Goal: Find contact information: Find contact information

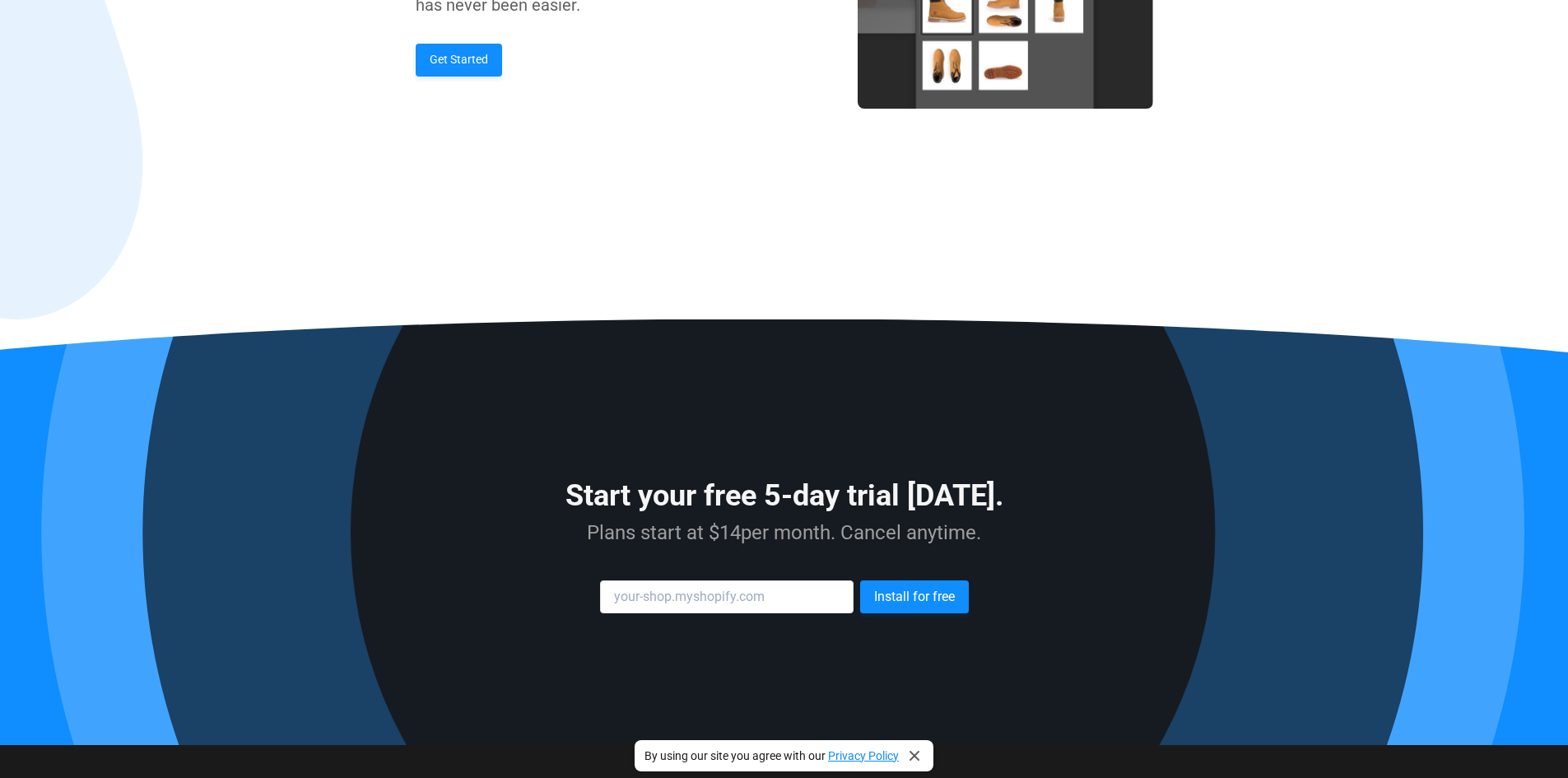
scroll to position [2955, 0]
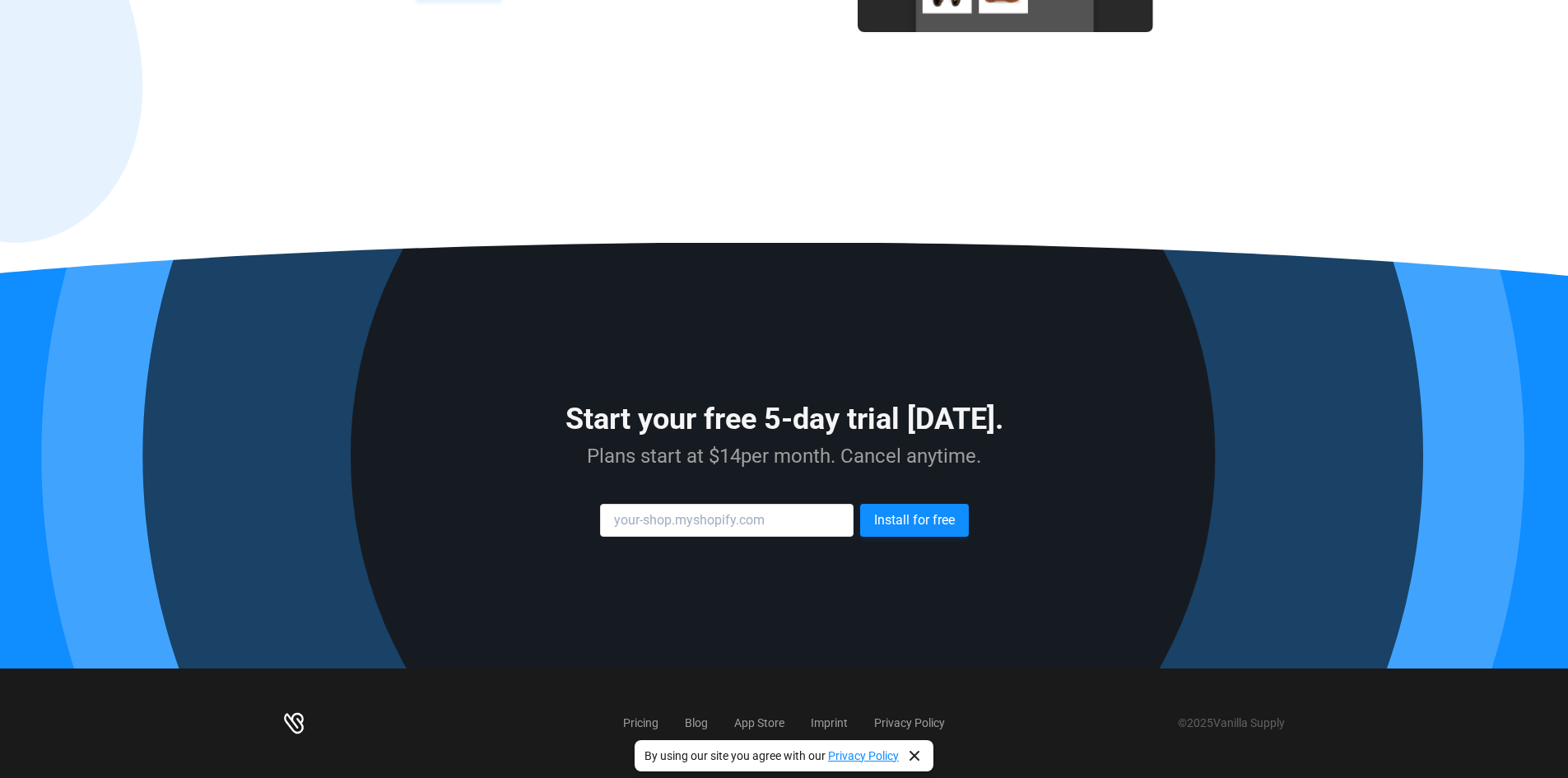
click at [922, 751] on icon at bounding box center [914, 756] width 18 height 18
click at [911, 719] on link "Privacy Policy" at bounding box center [910, 723] width 71 height 13
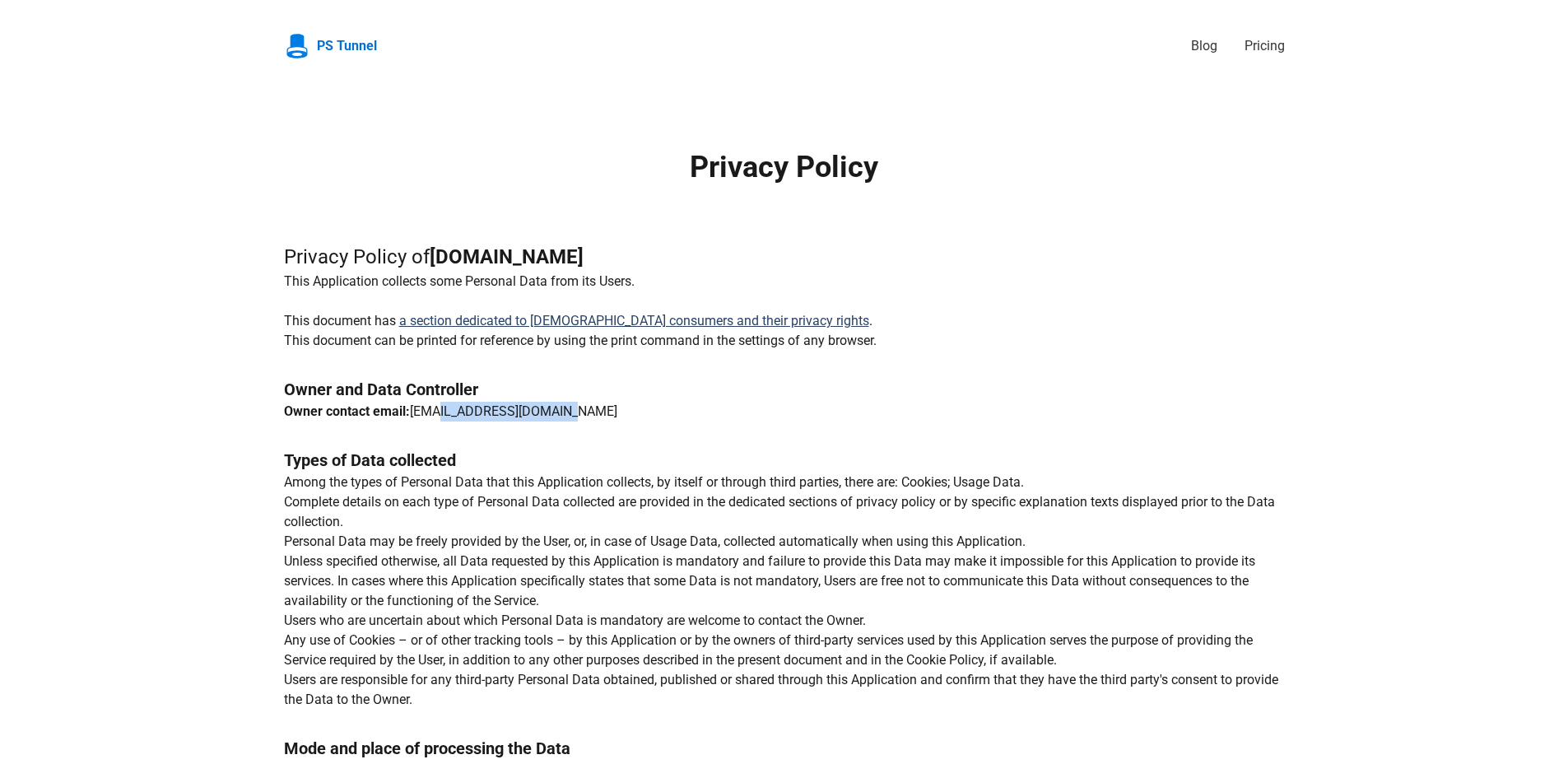
drag, startPoint x: 565, startPoint y: 408, endPoint x: 431, endPoint y: 405, distance: 134.0
click at [431, 405] on p "Owner contact email: [EMAIL_ADDRESS][DOMAIN_NAME]" at bounding box center [785, 412] width 1001 height 19
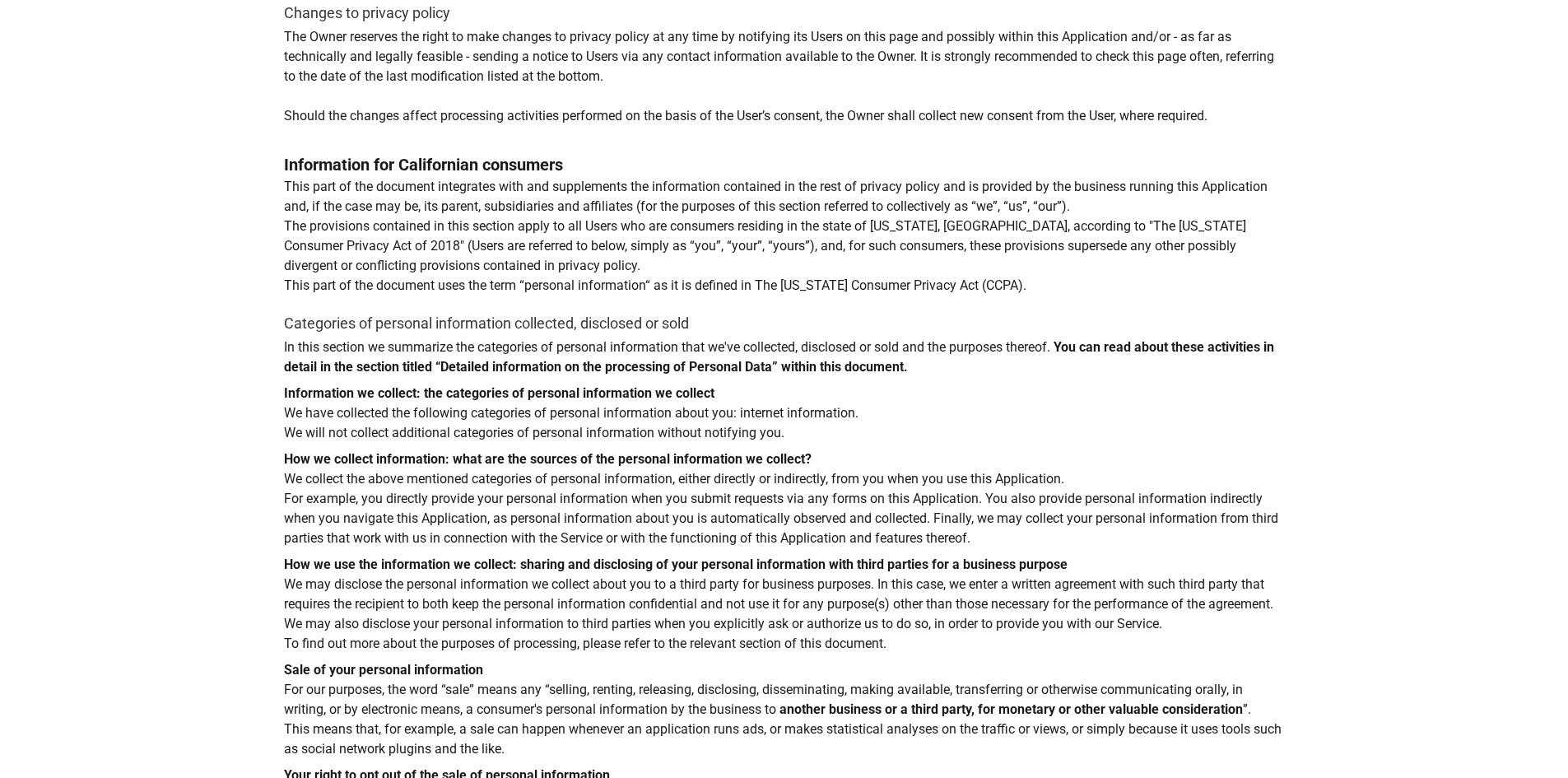
scroll to position [4283, 0]
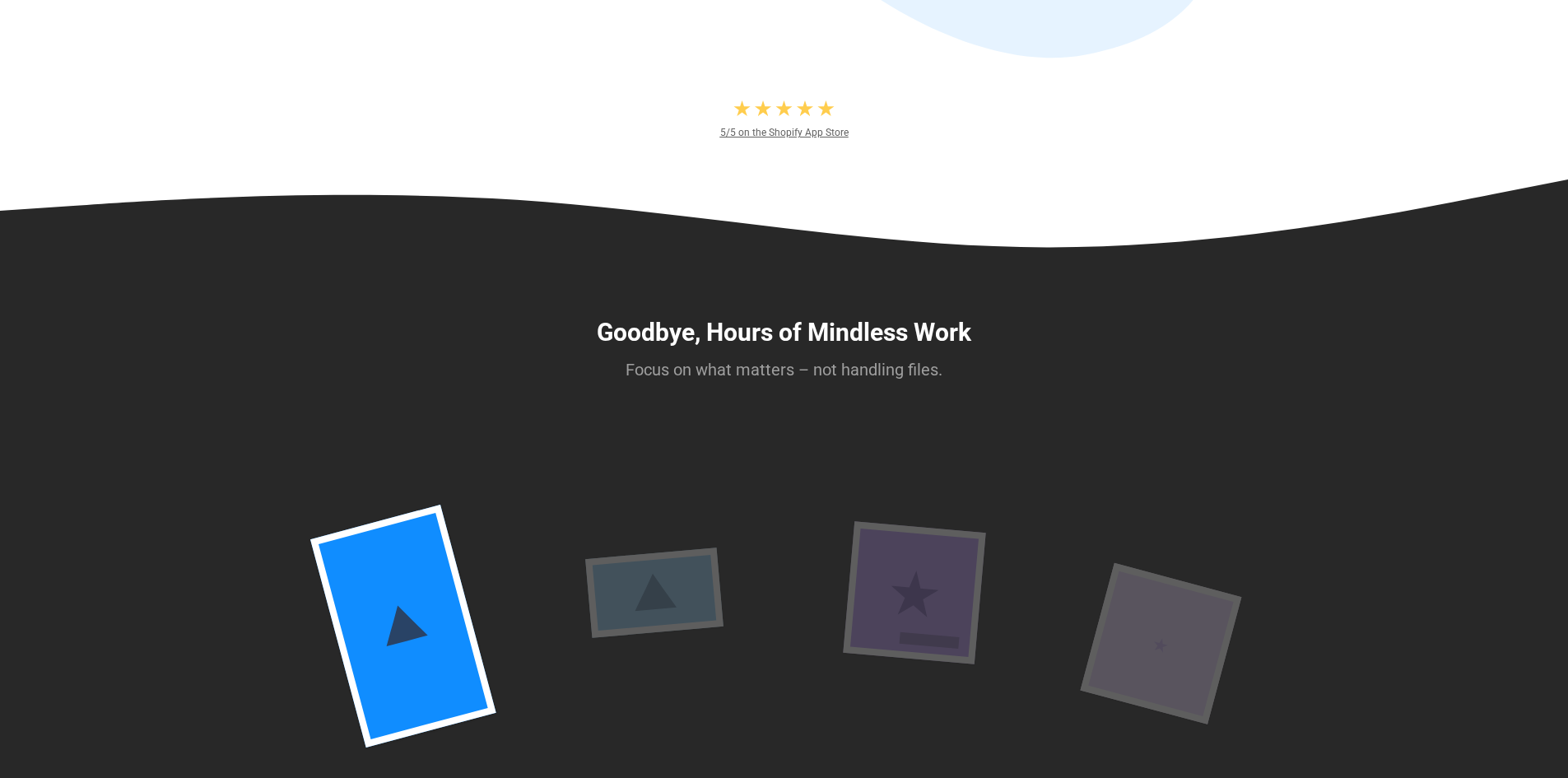
scroll to position [649, 0]
